Goal: Task Accomplishment & Management: Use online tool/utility

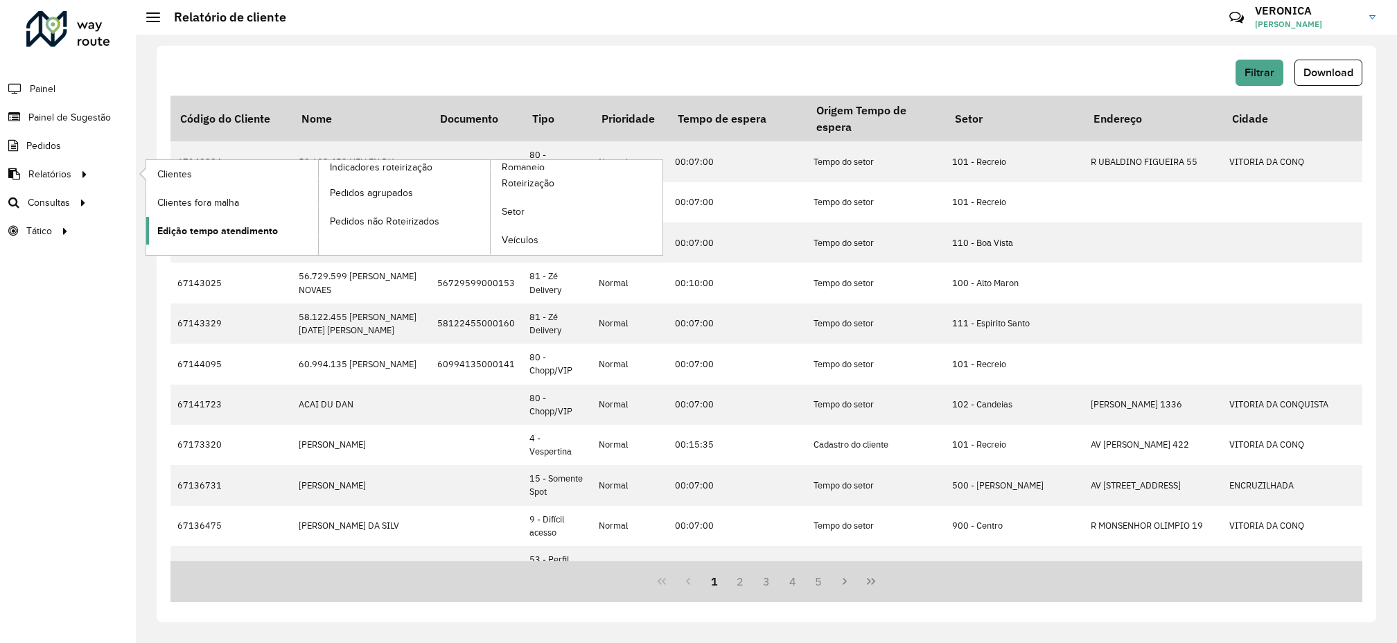
click at [225, 233] on span "Edição tempo atendimento" at bounding box center [217, 231] width 121 height 15
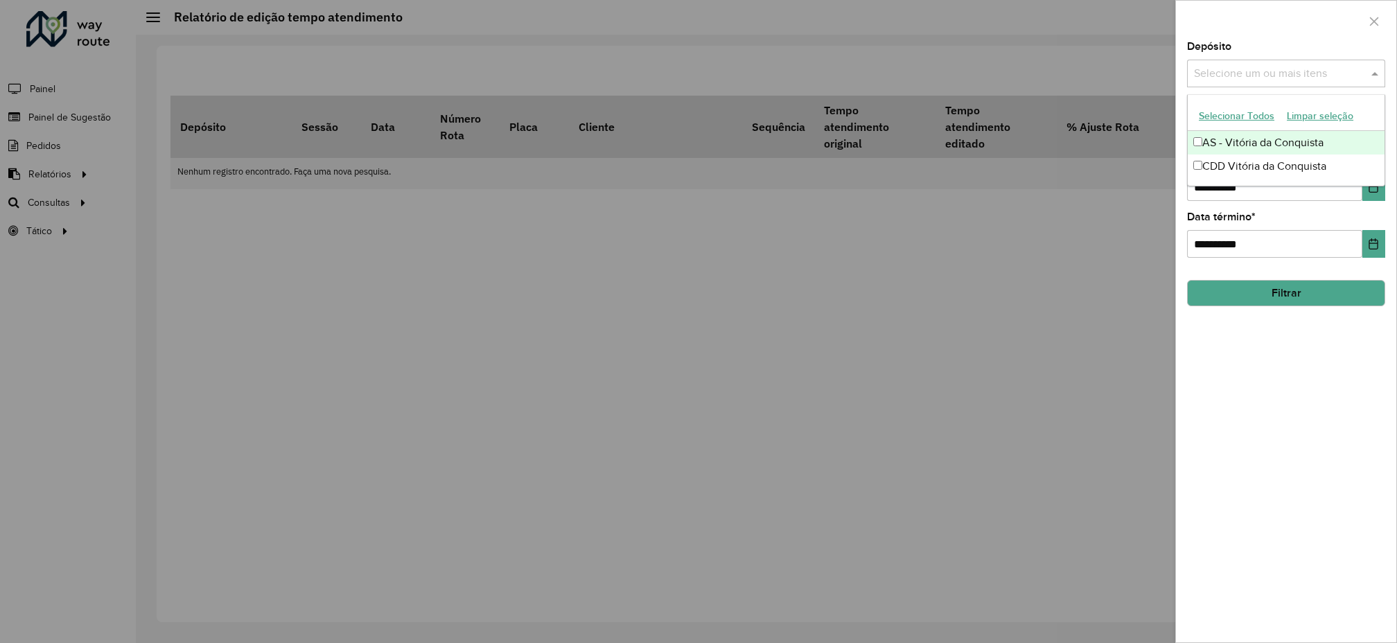
click at [1288, 66] on input "text" at bounding box center [1279, 74] width 177 height 17
click at [1255, 116] on button "Selecionar Todos" at bounding box center [1237, 115] width 88 height 21
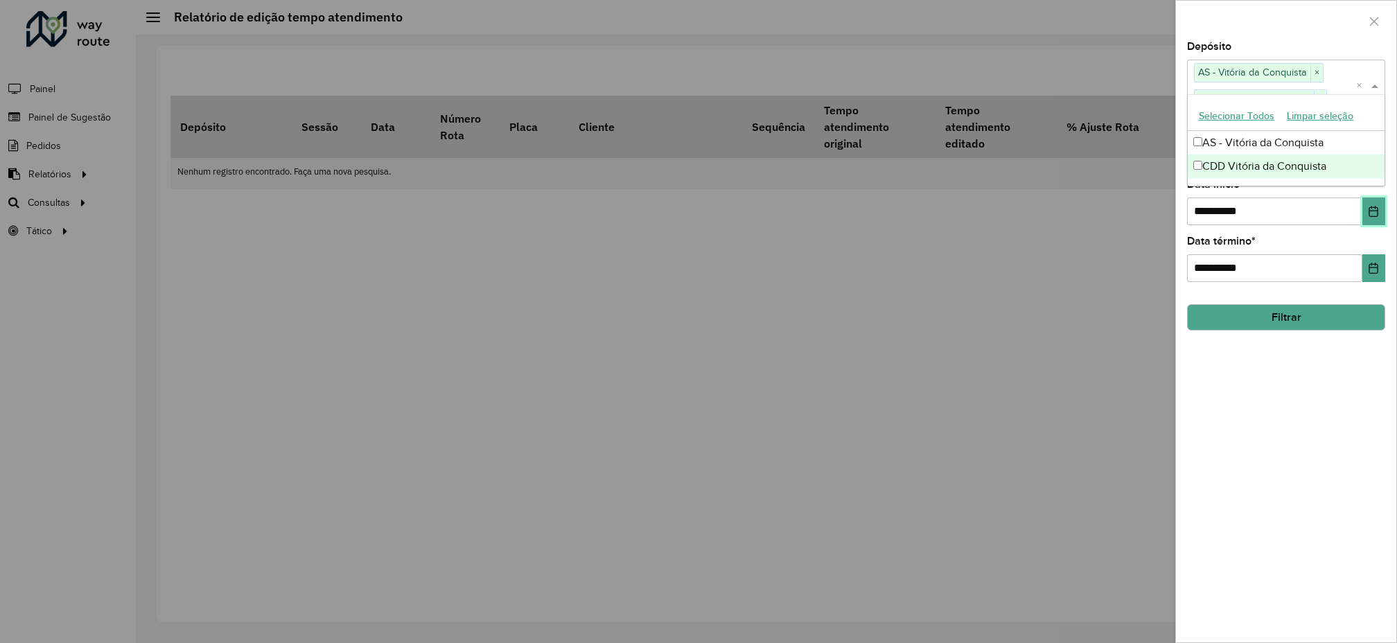
click at [1376, 208] on icon "Choose Date" at bounding box center [1374, 211] width 9 height 11
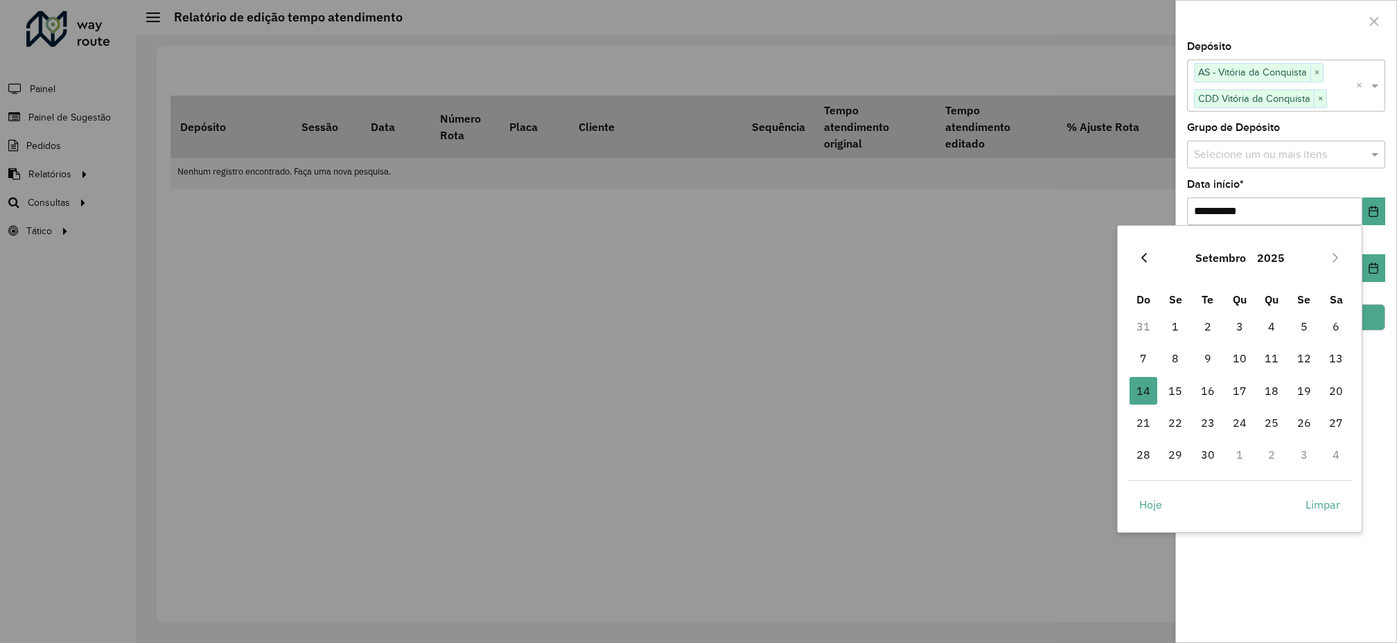
click at [1142, 261] on icon "Previous Month" at bounding box center [1144, 257] width 11 height 11
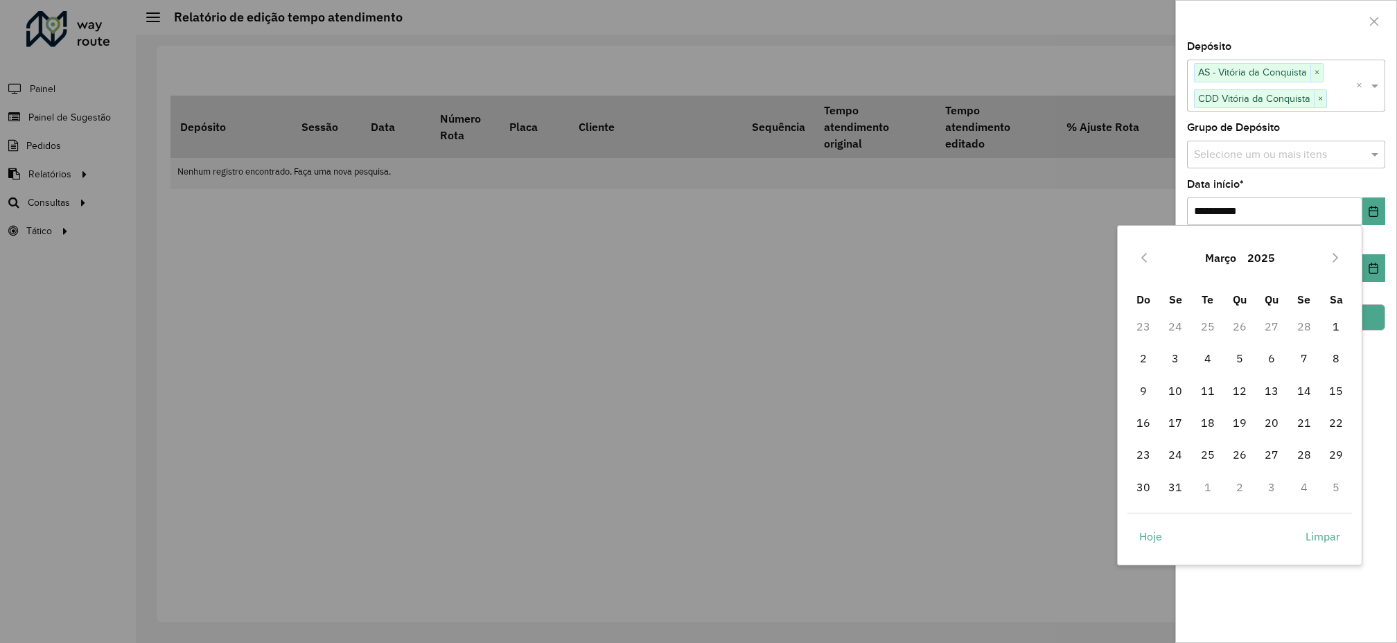
click at [1142, 261] on icon "Previous Month" at bounding box center [1144, 257] width 11 height 11
click at [1239, 333] on span "1" at bounding box center [1240, 327] width 28 height 28
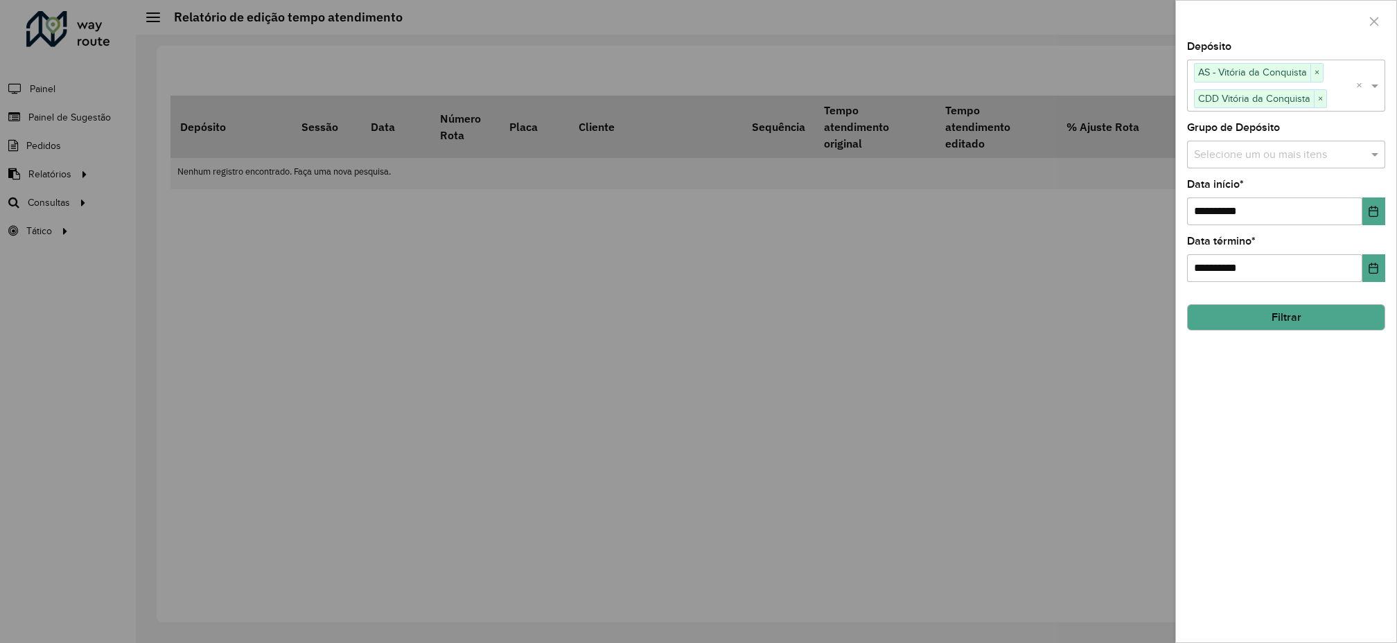
click at [1342, 322] on button "Filtrar" at bounding box center [1286, 317] width 198 height 26
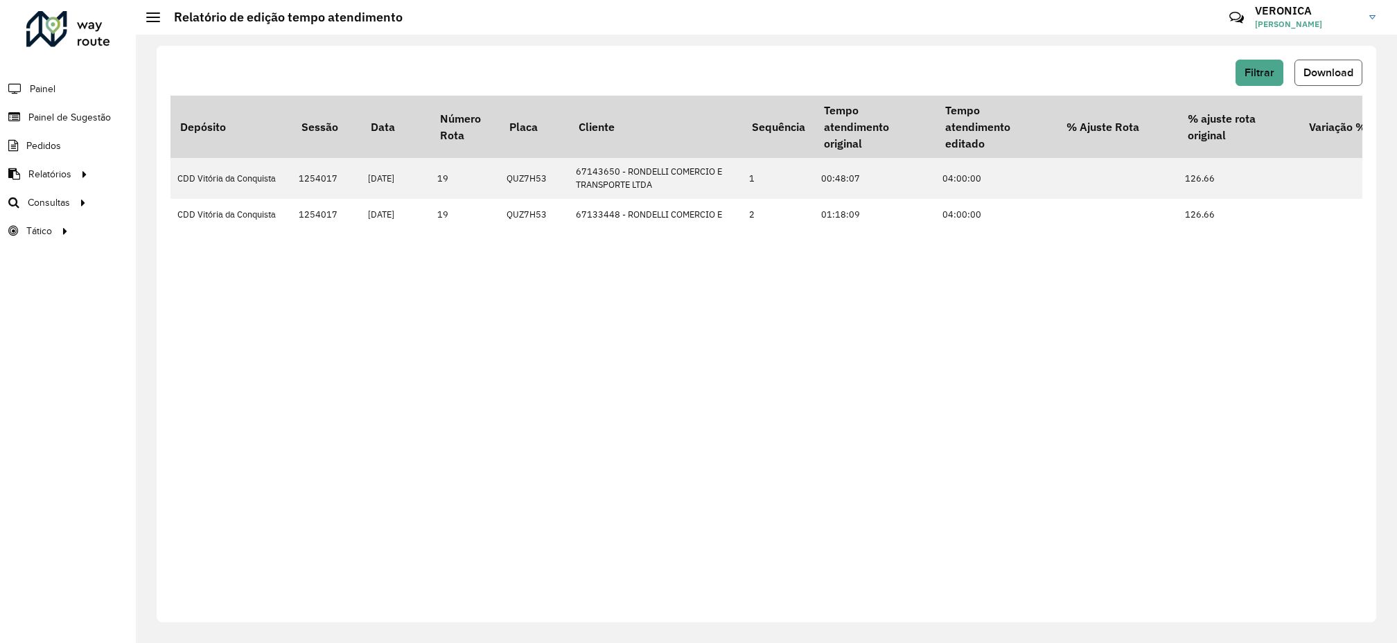
click at [1342, 64] on button "Download" at bounding box center [1329, 73] width 68 height 26
click at [1268, 78] on button "Filtrar" at bounding box center [1260, 73] width 48 height 26
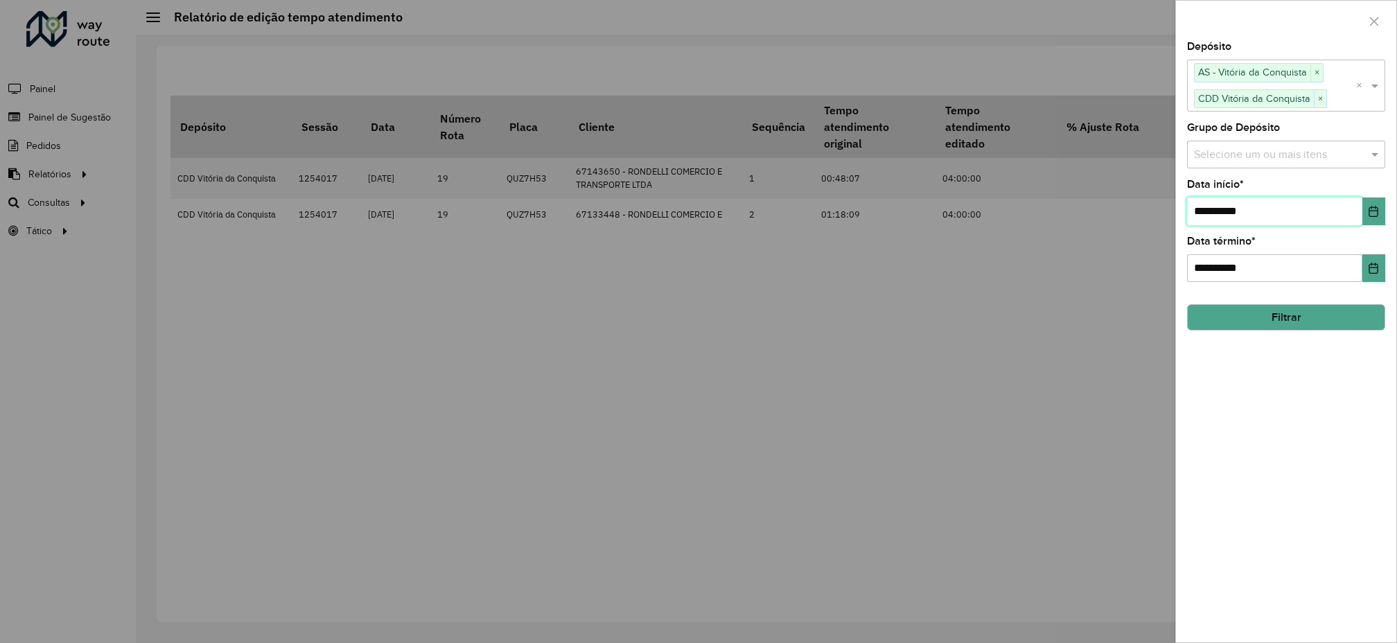
click at [1207, 220] on input "**********" at bounding box center [1274, 212] width 175 height 28
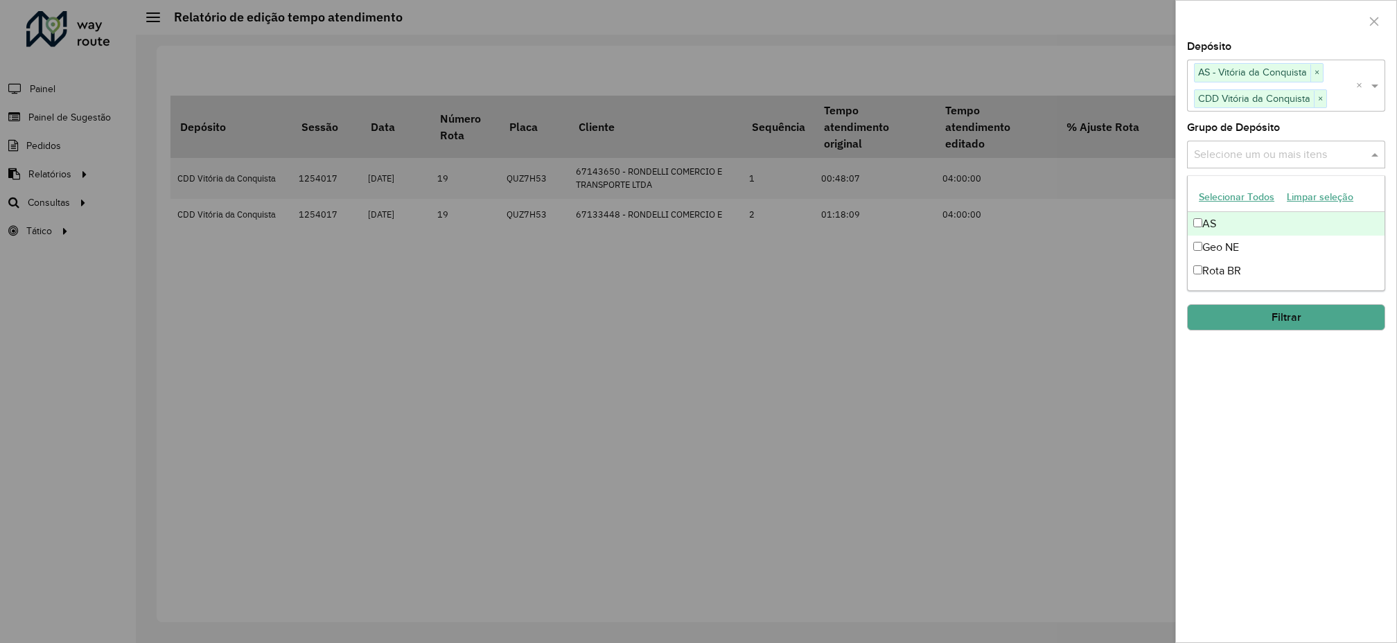
click at [1248, 161] on input "text" at bounding box center [1279, 154] width 177 height 17
click at [1227, 196] on button "Selecionar Todos" at bounding box center [1237, 196] width 88 height 21
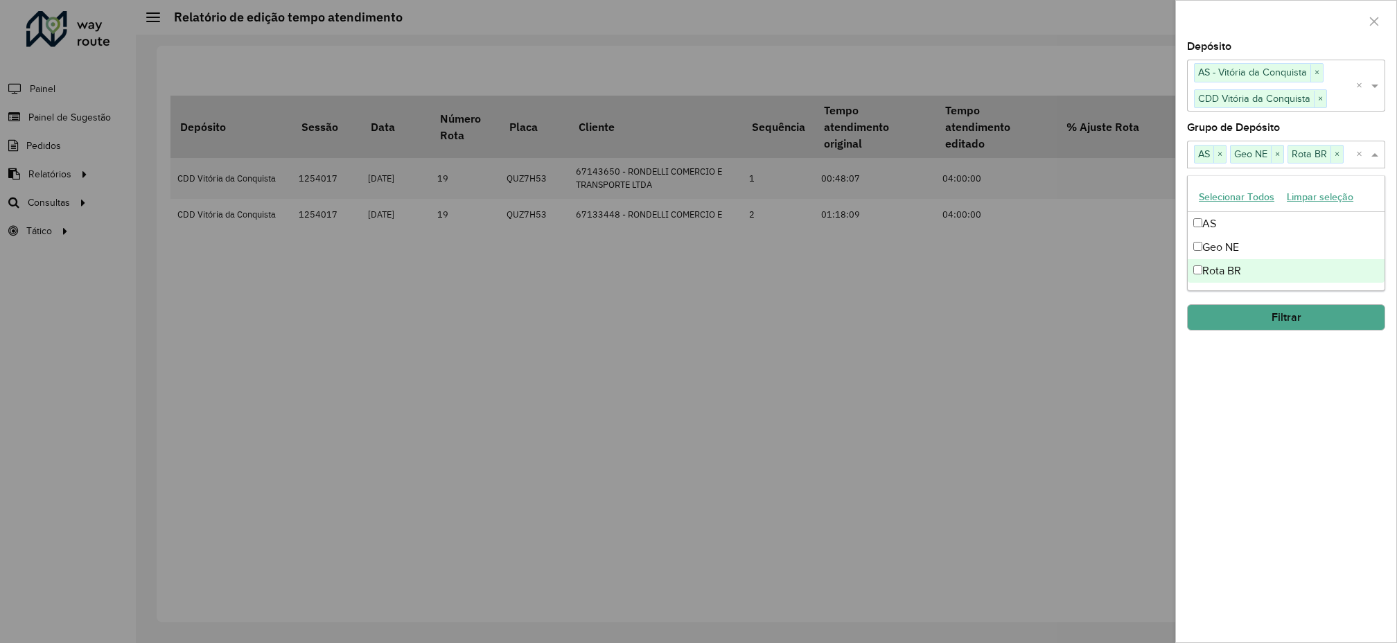
click at [1238, 325] on button "Filtrar" at bounding box center [1286, 317] width 198 height 26
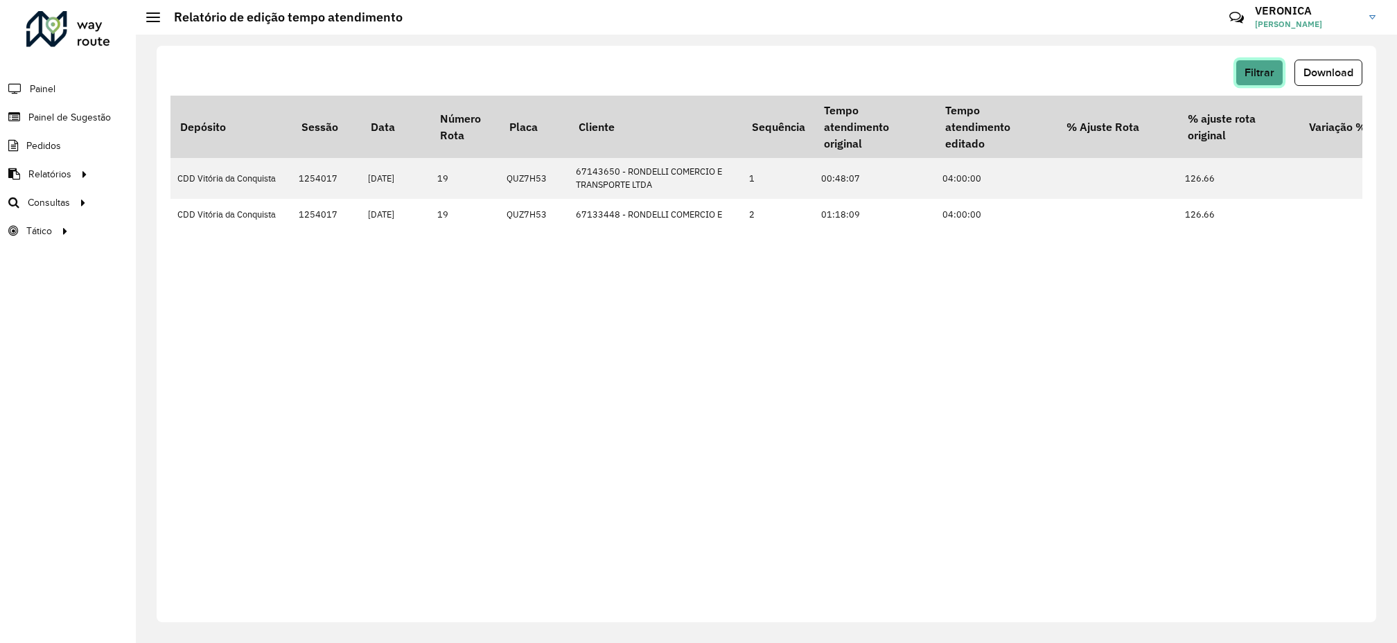
click at [1259, 62] on button "Filtrar" at bounding box center [1260, 73] width 48 height 26
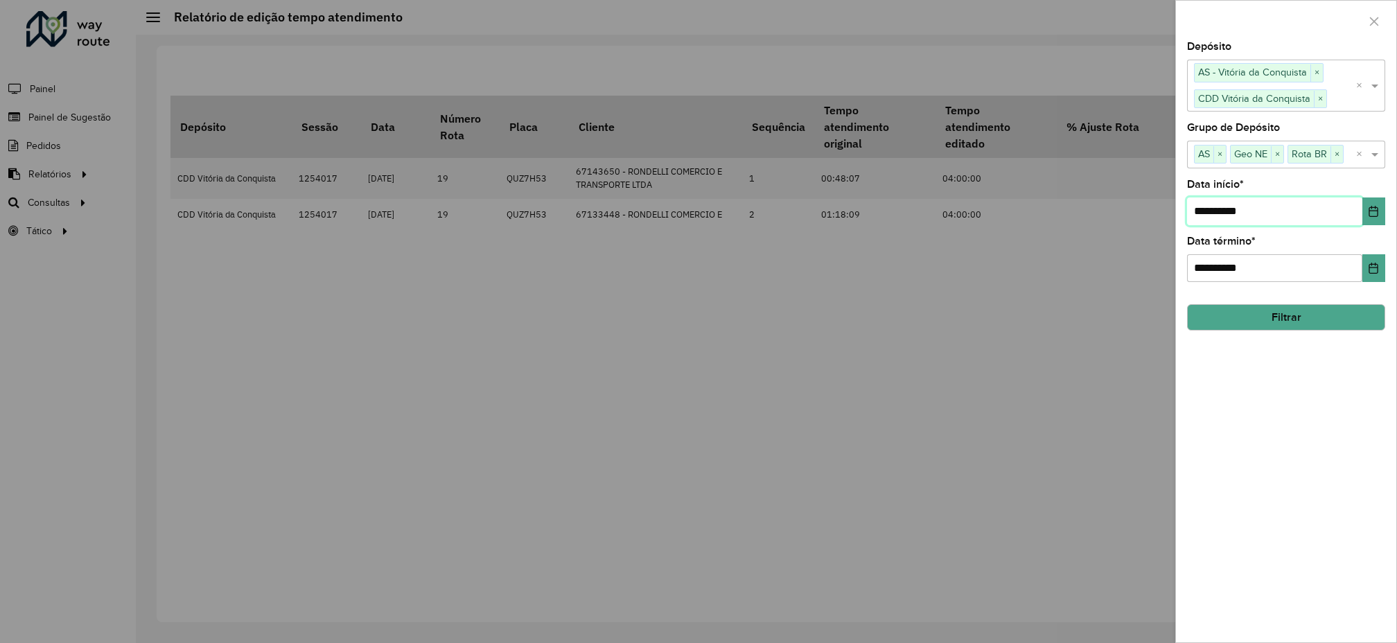
click at [1227, 205] on input "**********" at bounding box center [1274, 212] width 175 height 28
click at [1376, 202] on button "Choose Date" at bounding box center [1374, 212] width 23 height 28
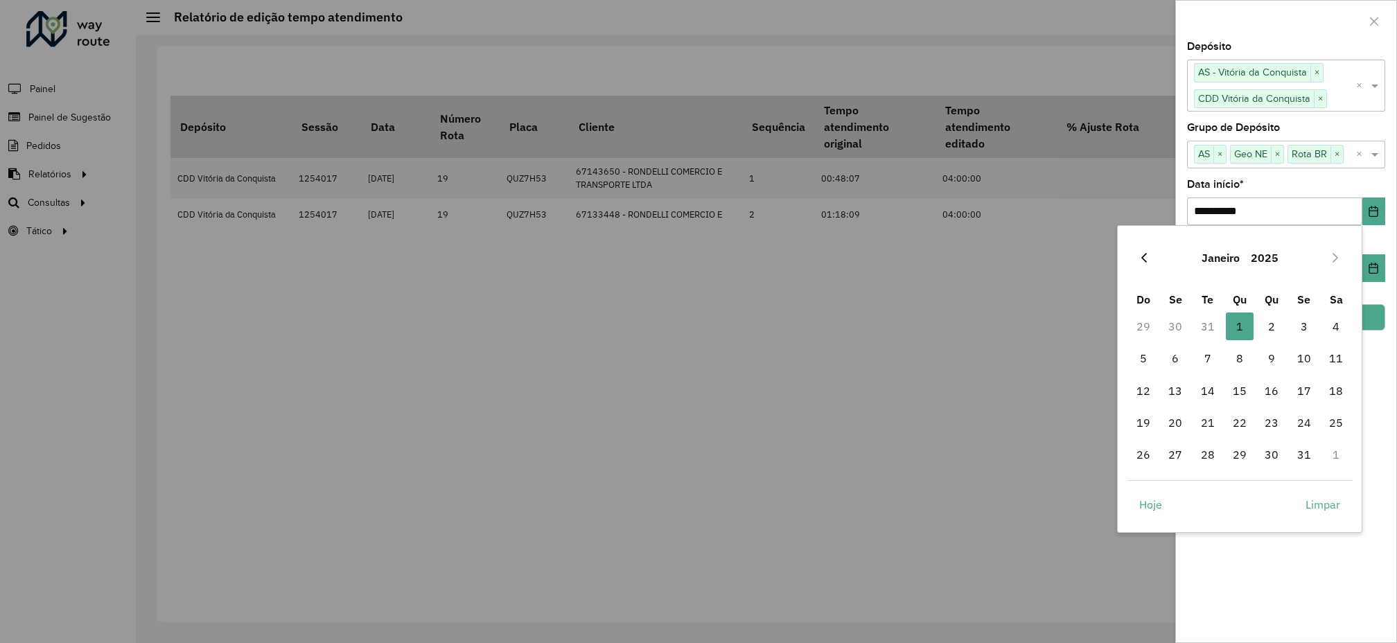
click at [1134, 248] on button "Previous Month" at bounding box center [1144, 258] width 22 height 22
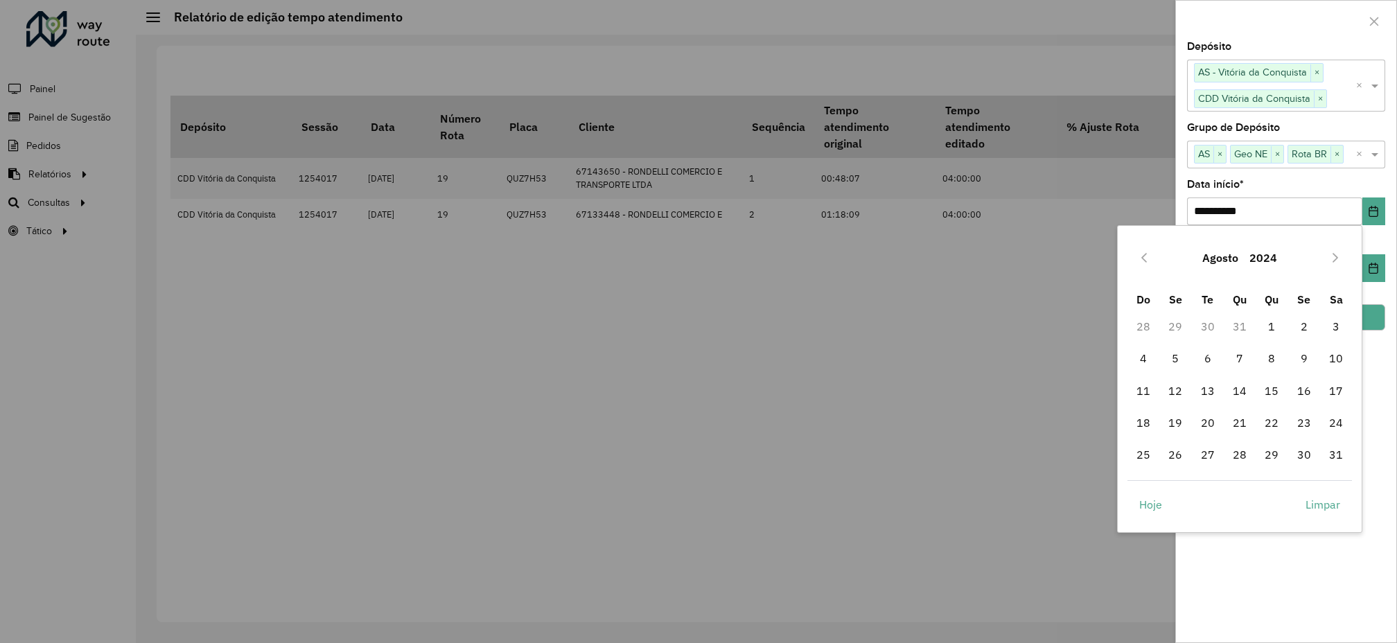
click at [1134, 248] on button "Previous Month" at bounding box center [1144, 258] width 22 height 22
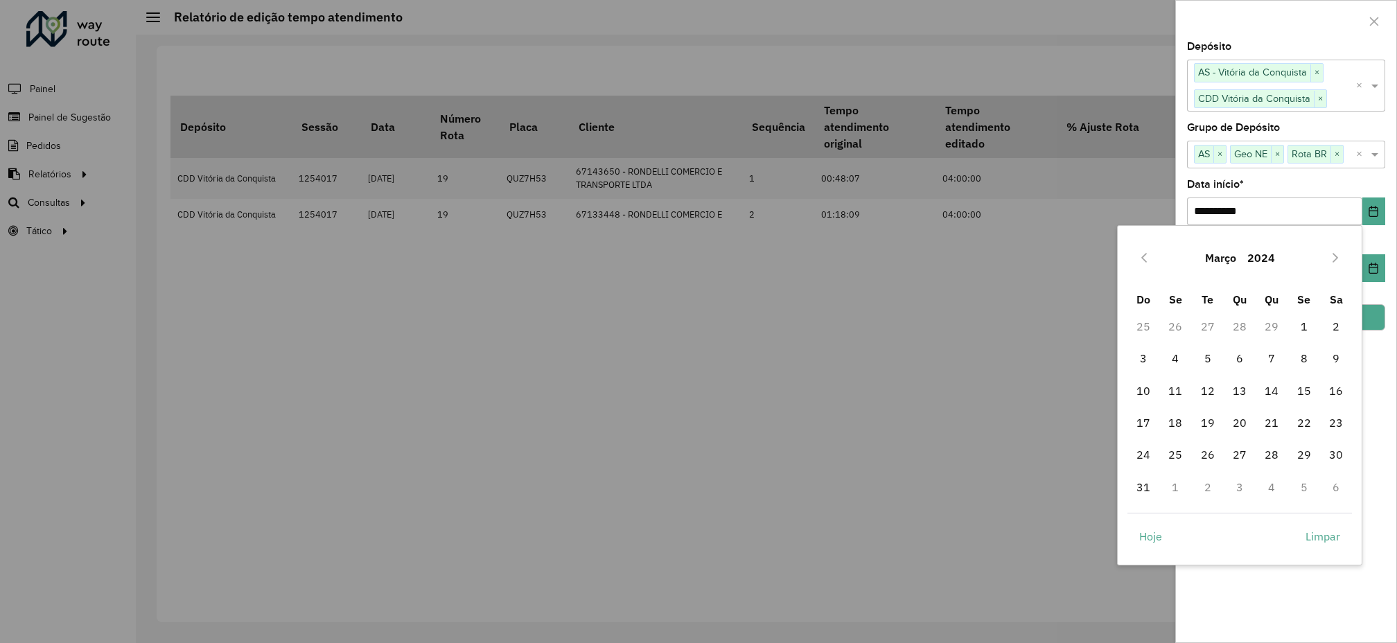
click at [1134, 248] on button "Previous Month" at bounding box center [1144, 258] width 22 height 22
click at [1184, 324] on span "1" at bounding box center [1176, 327] width 28 height 28
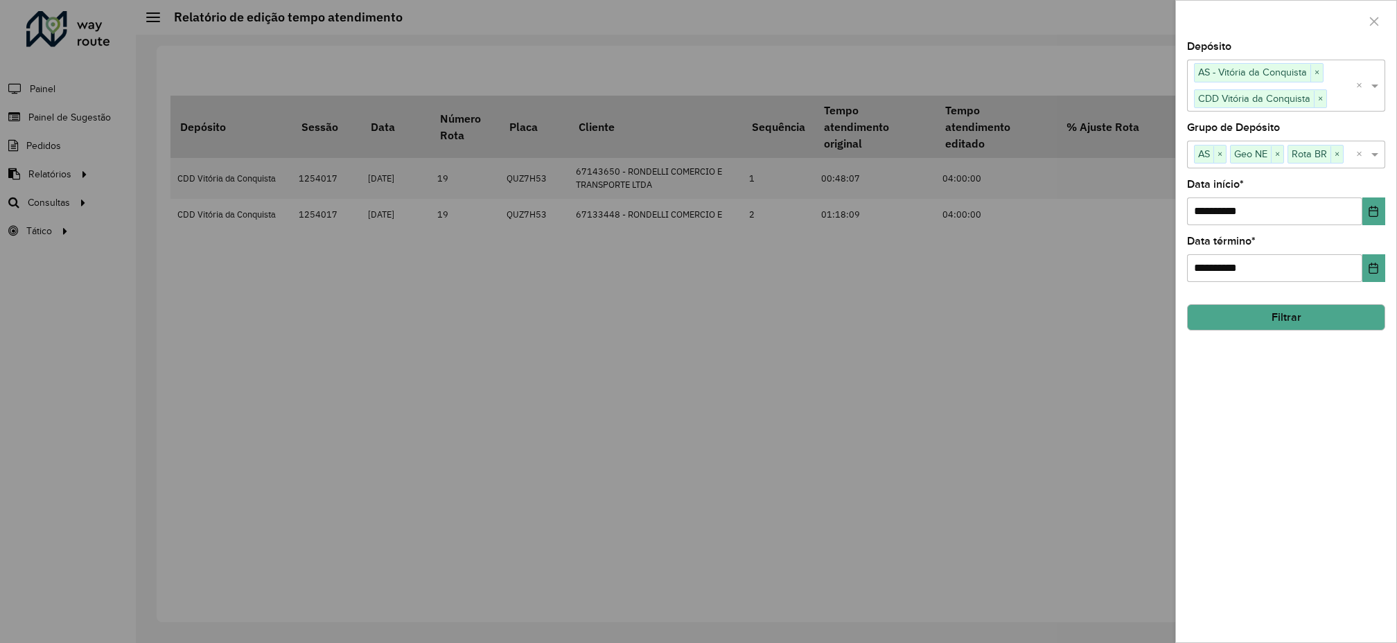
click at [1276, 317] on button "Filtrar" at bounding box center [1286, 317] width 198 height 26
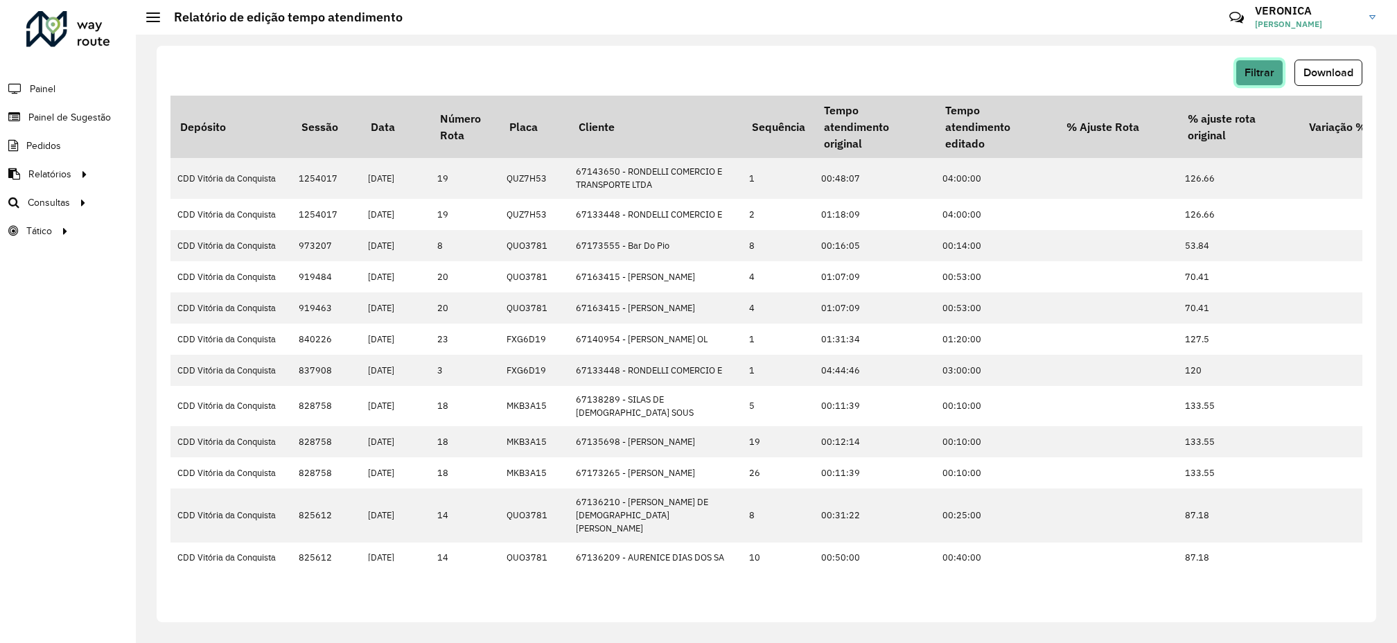
click at [1262, 68] on span "Filtrar" at bounding box center [1260, 73] width 30 height 12
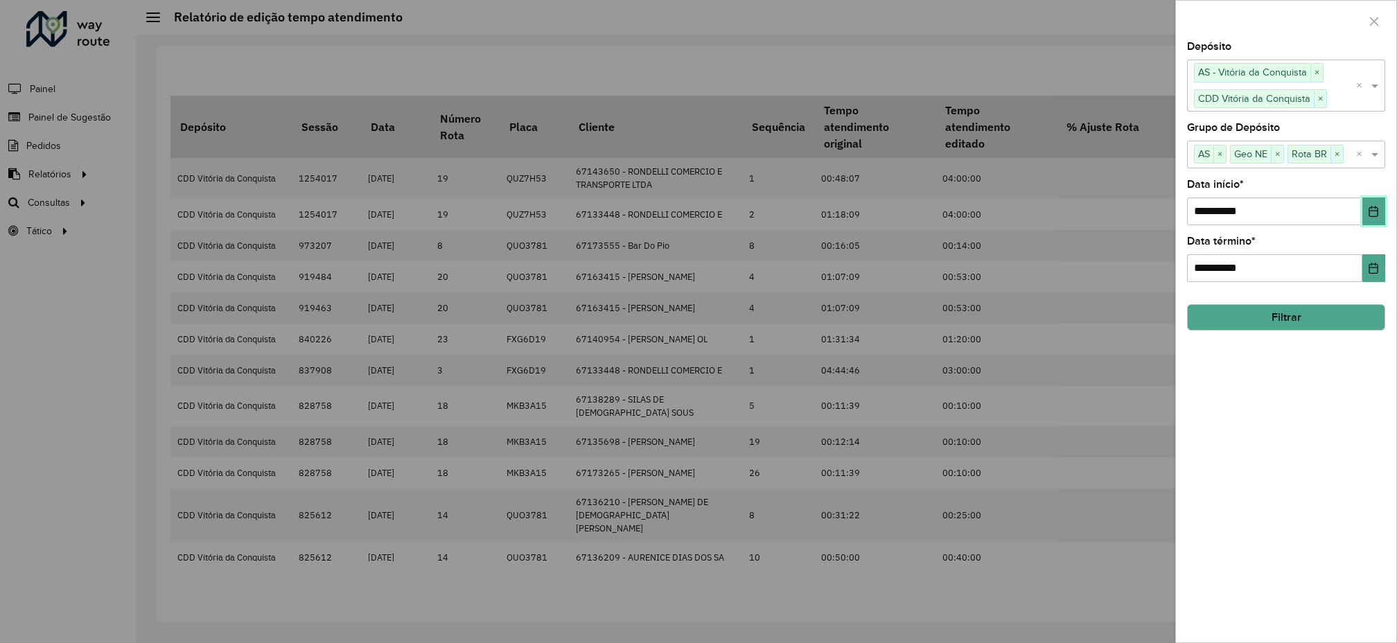
click at [1369, 217] on button "Choose Date" at bounding box center [1374, 212] width 23 height 28
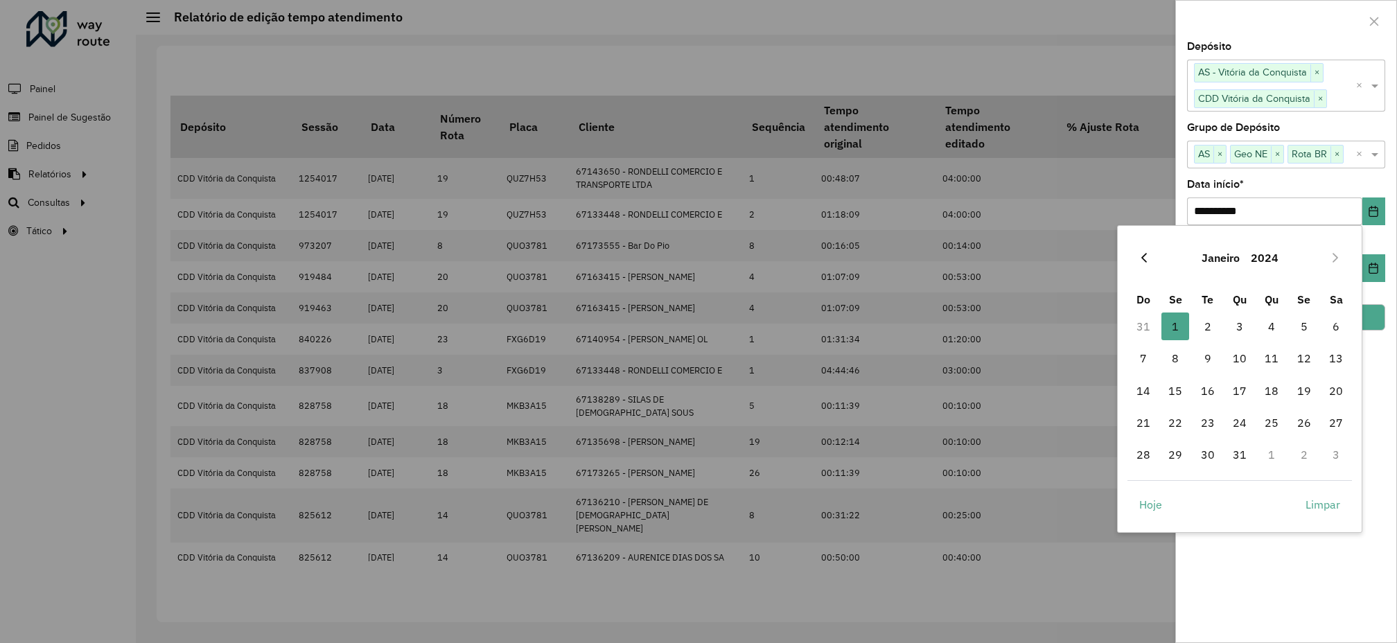
click at [1135, 247] on button "Previous Month" at bounding box center [1144, 258] width 22 height 22
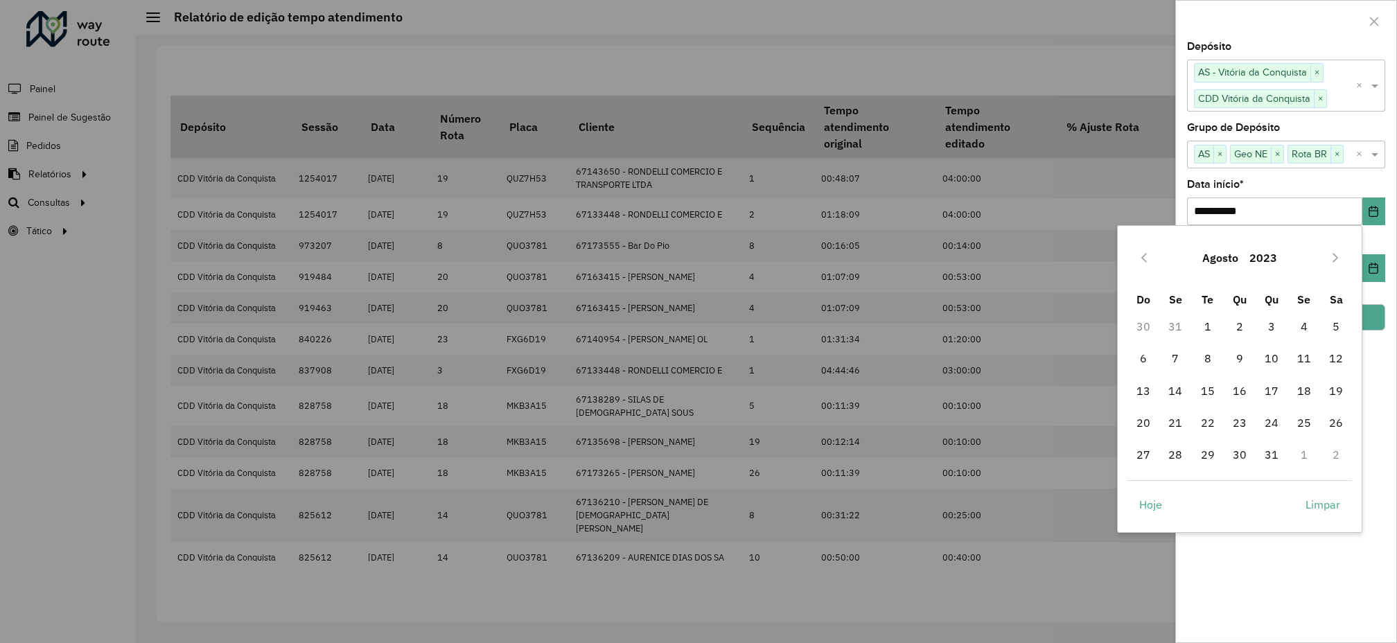
click at [1135, 247] on button "Previous Month" at bounding box center [1144, 258] width 22 height 22
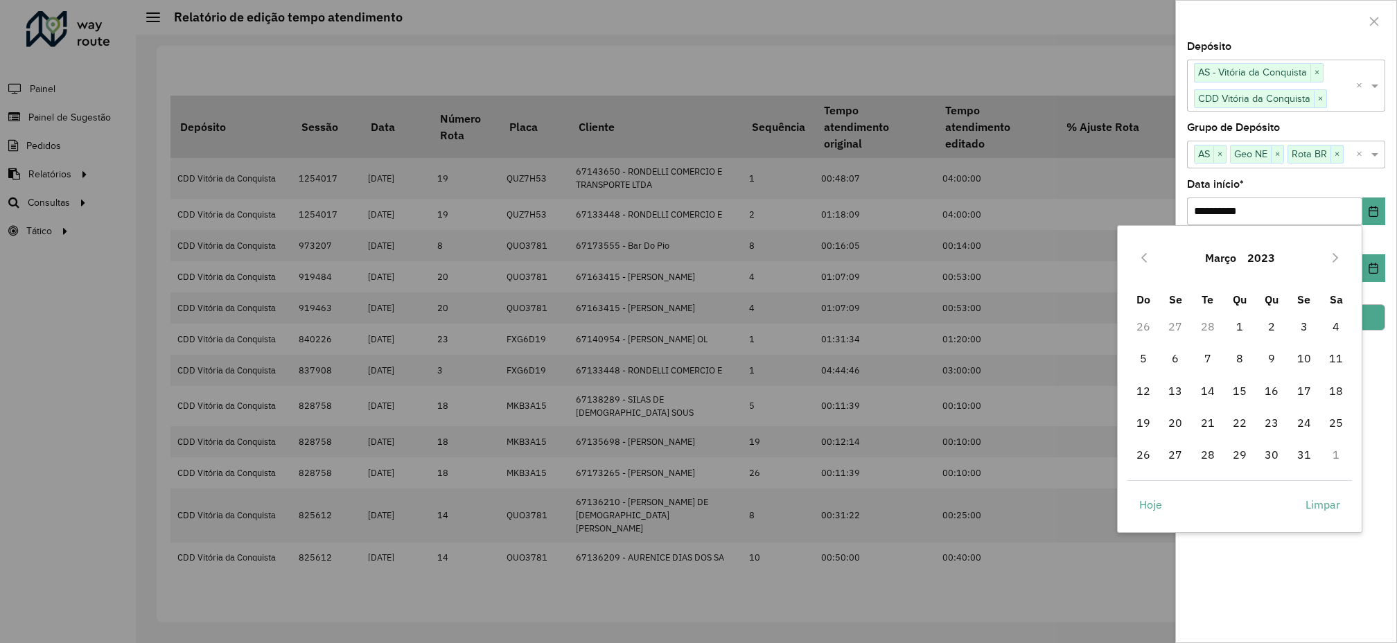
click at [1135, 247] on button "Previous Month" at bounding box center [1144, 258] width 22 height 22
click at [1336, 261] on icon "Next Month" at bounding box center [1335, 257] width 11 height 11
click at [1142, 330] on span "1" at bounding box center [1144, 327] width 28 height 28
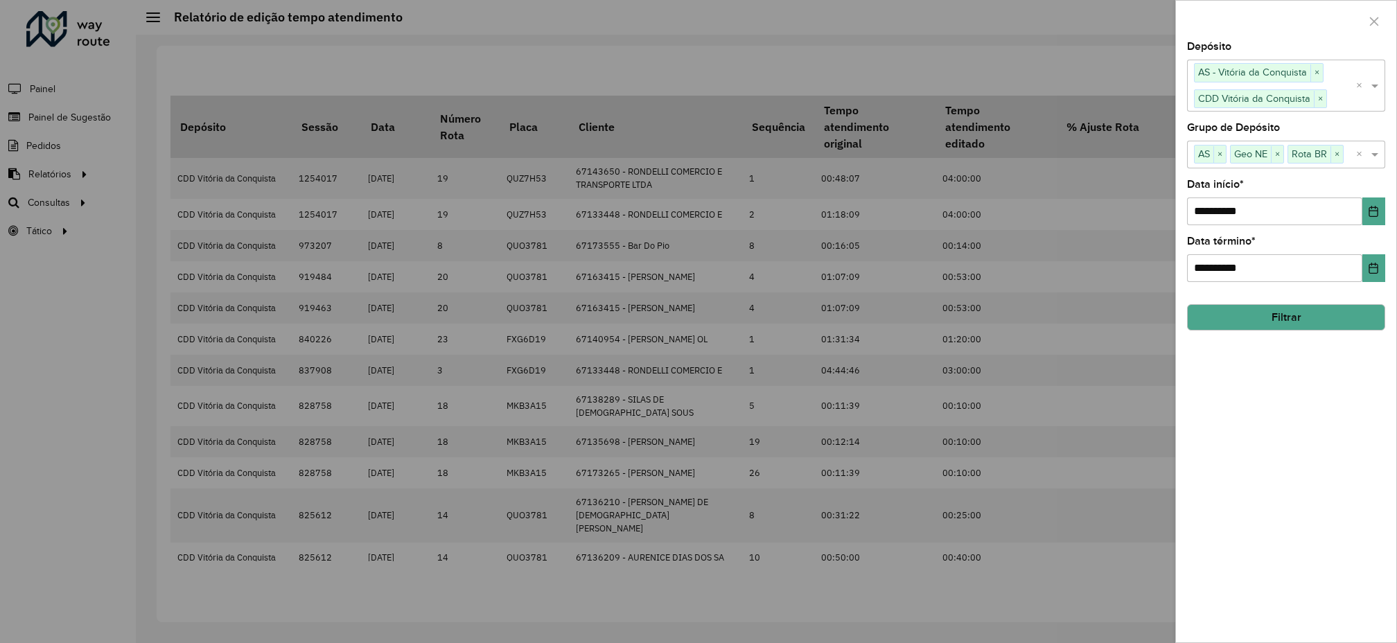
click at [1265, 318] on button "Filtrar" at bounding box center [1286, 317] width 198 height 26
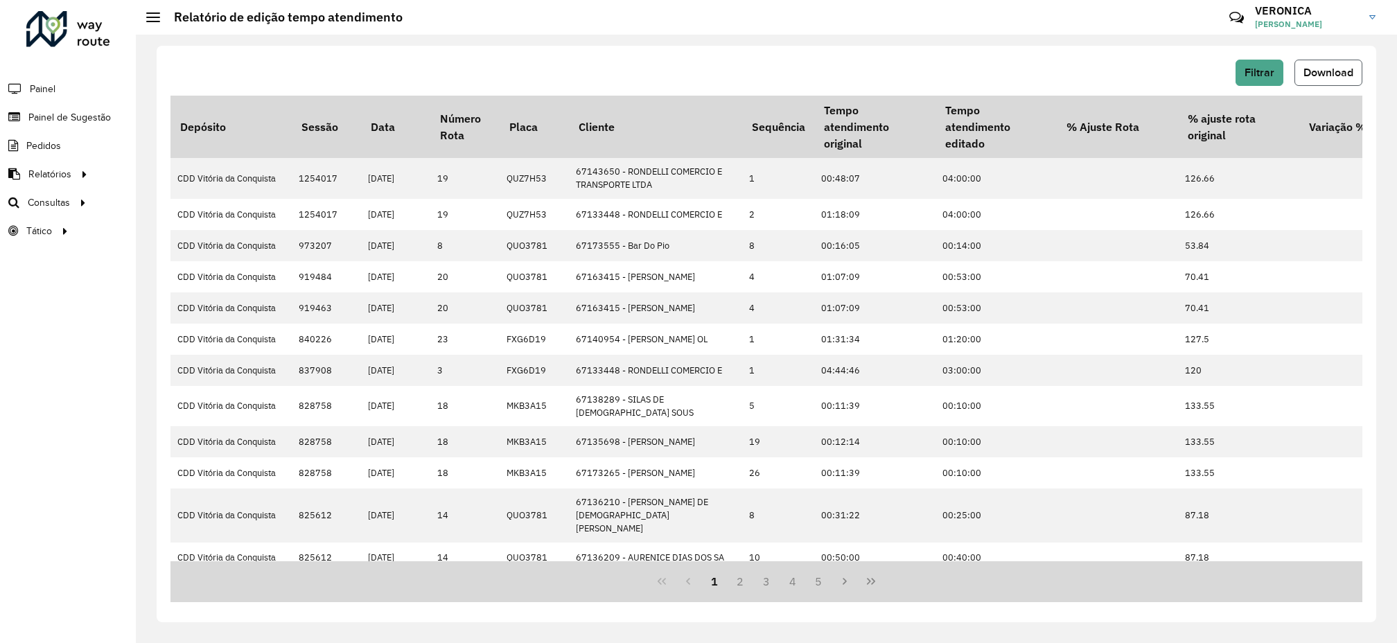
click at [1340, 63] on button "Download" at bounding box center [1329, 73] width 68 height 26
